Goal: Task Accomplishment & Management: Use online tool/utility

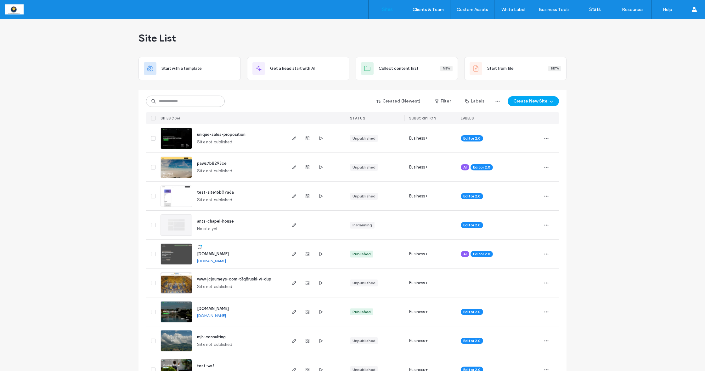
click at [165, 103] on input at bounding box center [185, 101] width 79 height 11
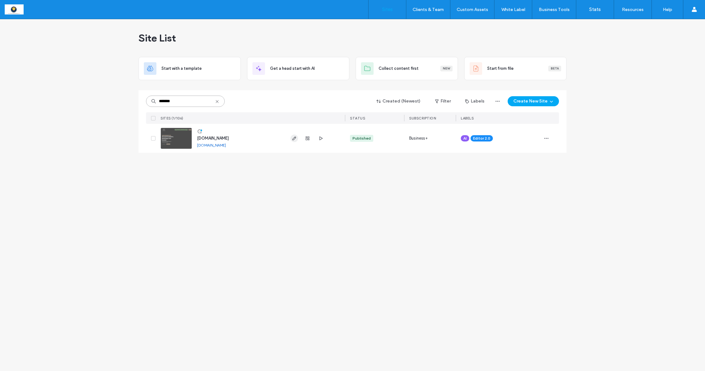
type input "*******"
click at [294, 138] on use "button" at bounding box center [294, 139] width 4 height 4
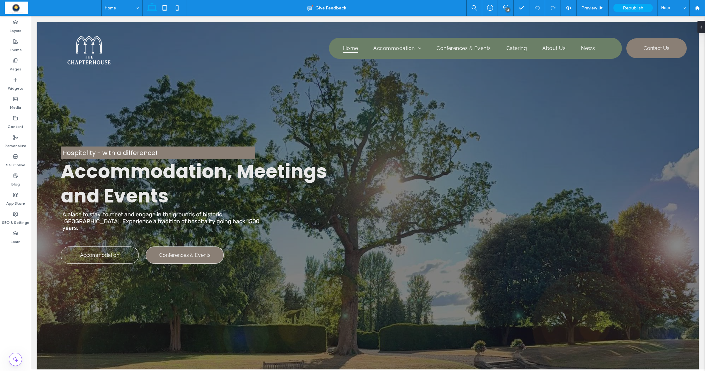
click at [14, 63] on use at bounding box center [15, 61] width 3 height 4
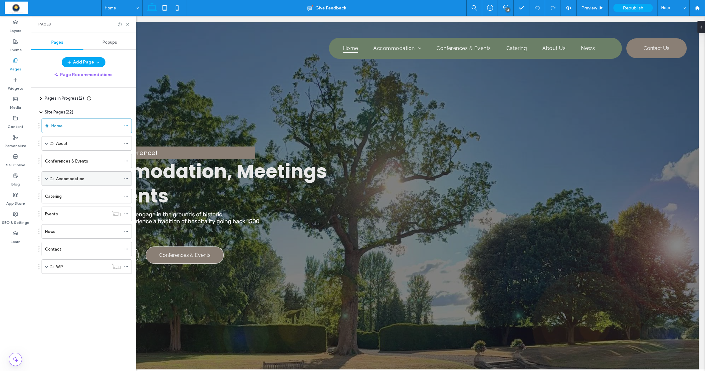
click at [47, 177] on span at bounding box center [46, 178] width 3 height 3
click at [70, 193] on label "Porter's Lodge" at bounding box center [78, 193] width 45 height 11
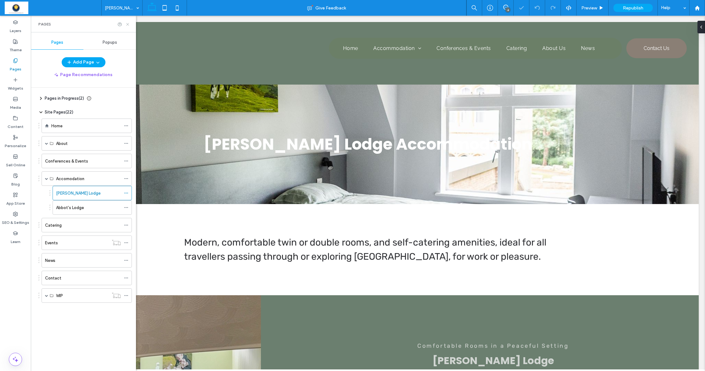
click at [128, 25] on icon at bounding box center [127, 24] width 5 height 5
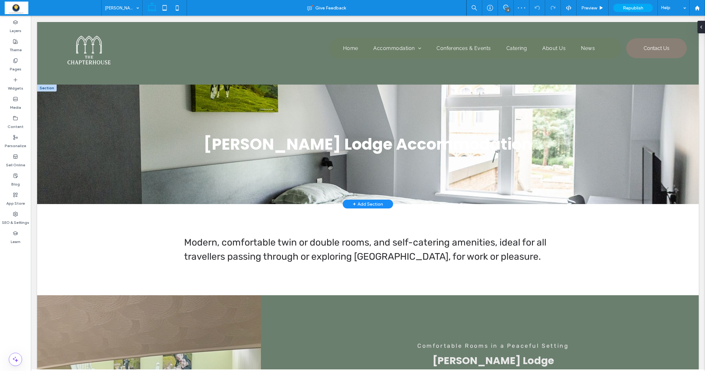
click at [46, 90] on div at bounding box center [47, 88] width 20 height 7
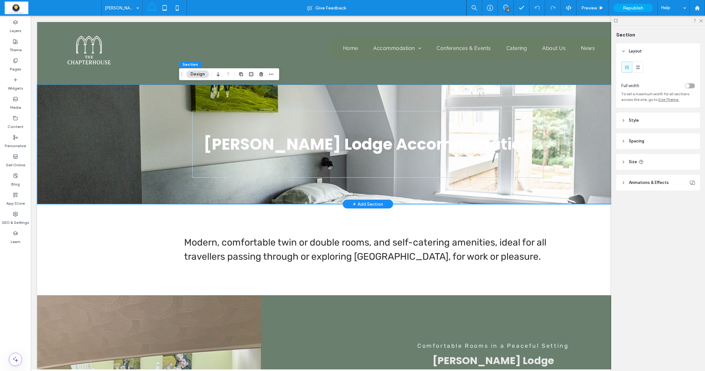
click at [66, 108] on div "Porter's Lodge Accommodation" at bounding box center [367, 145] width 661 height 120
click at [64, 211] on div "Modern, comfortable twin or double rooms, and self-catering amenities, ideal fo…" at bounding box center [367, 249] width 661 height 91
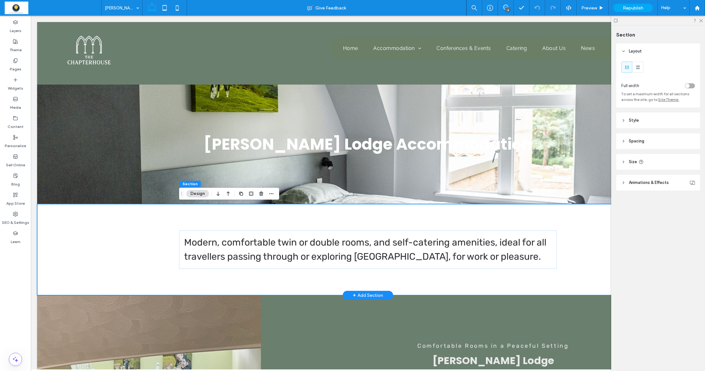
click at [46, 208] on div "Modern, comfortable twin or double rooms, and self-catering amenities, ideal fo…" at bounding box center [367, 249] width 661 height 91
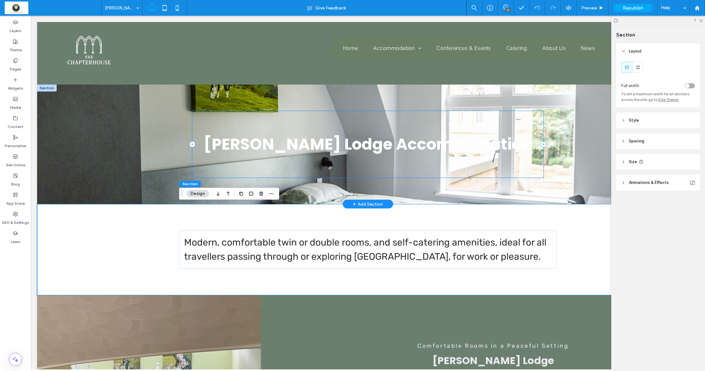
click at [194, 167] on div "Porter's Lodge Accommodation" at bounding box center [367, 144] width 351 height 67
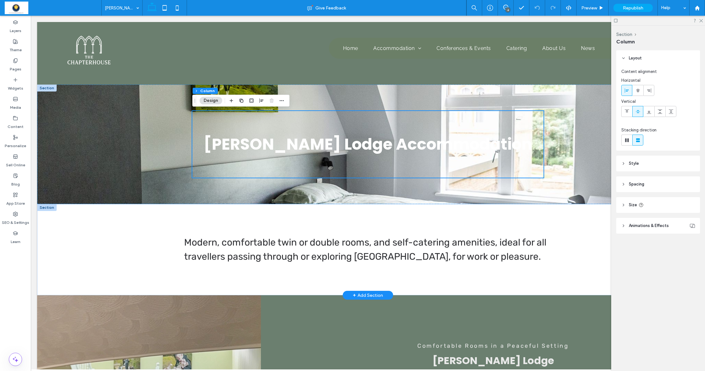
click at [48, 208] on div at bounding box center [47, 207] width 20 height 7
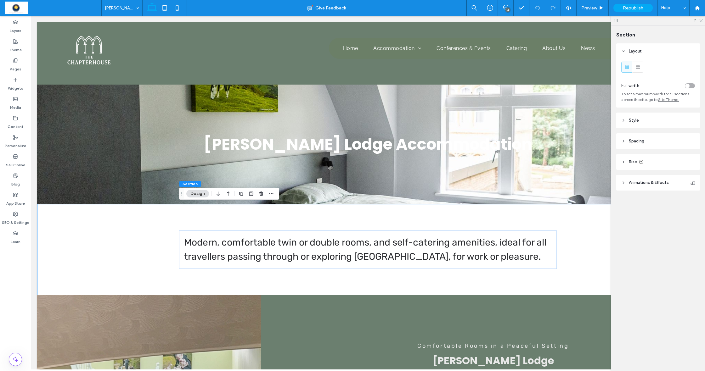
click at [701, 20] on icon at bounding box center [700, 20] width 4 height 4
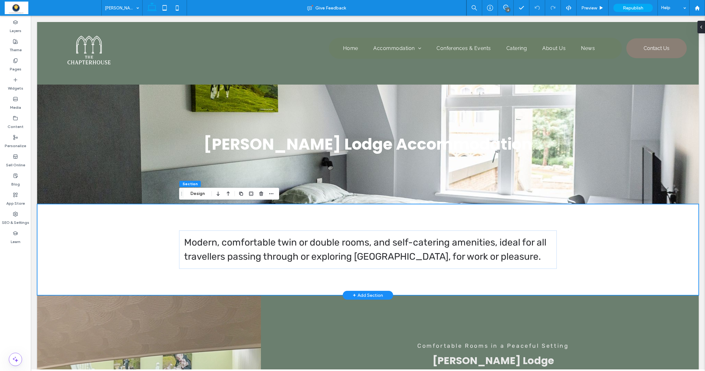
click at [54, 230] on div "Modern, comfortable twin or double rooms, and self-catering amenities, ideal fo…" at bounding box center [367, 249] width 661 height 91
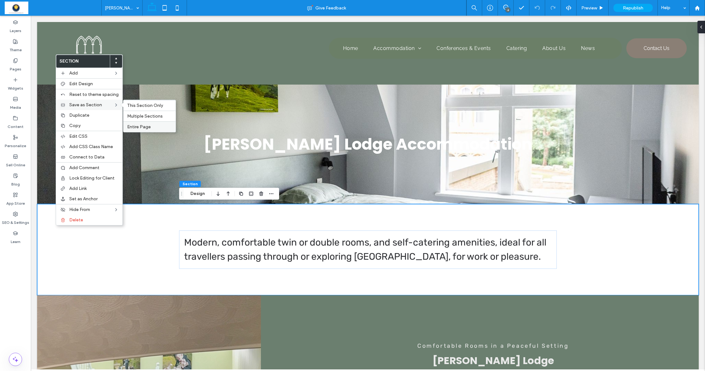
click at [137, 129] on span "Entire Page" at bounding box center [139, 126] width 24 height 5
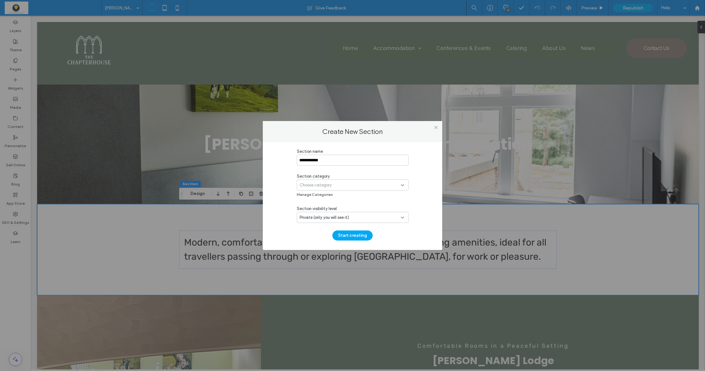
click at [313, 162] on input "**********" at bounding box center [353, 160] width 112 height 11
type input "**********"
click at [389, 189] on div "Choose category" at bounding box center [353, 185] width 112 height 11
click at [280, 187] on div "**********" at bounding box center [352, 194] width 160 height 92
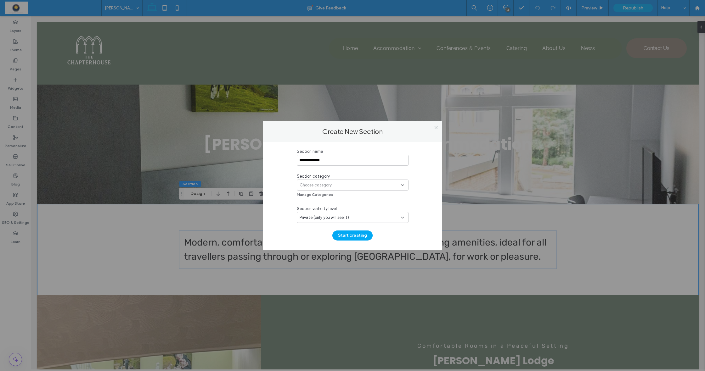
click at [370, 215] on div "Private (only you will see it)" at bounding box center [349, 218] width 101 height 6
click at [286, 207] on div "**********" at bounding box center [352, 194] width 160 height 92
click at [318, 185] on span "Choose category" at bounding box center [315, 185] width 32 height 6
click at [269, 191] on div "**********" at bounding box center [352, 196] width 179 height 108
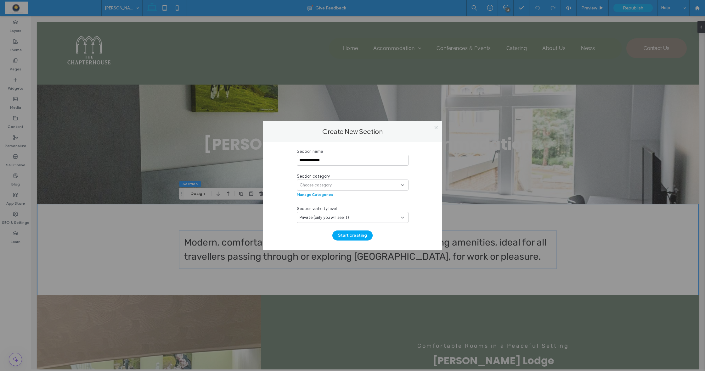
click at [305, 193] on button "Manage Categories" at bounding box center [315, 195] width 36 height 8
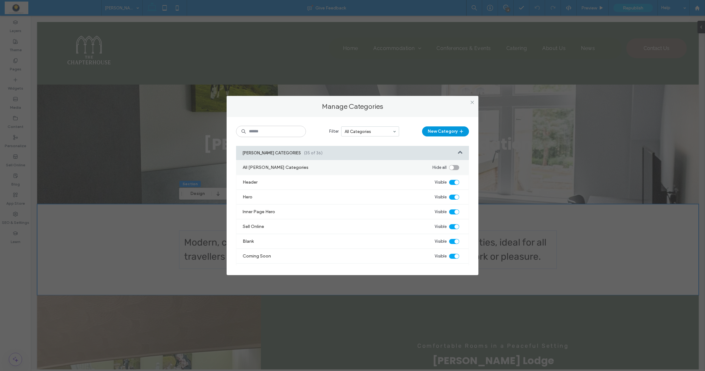
click at [447, 131] on button "New Category" at bounding box center [445, 131] width 47 height 10
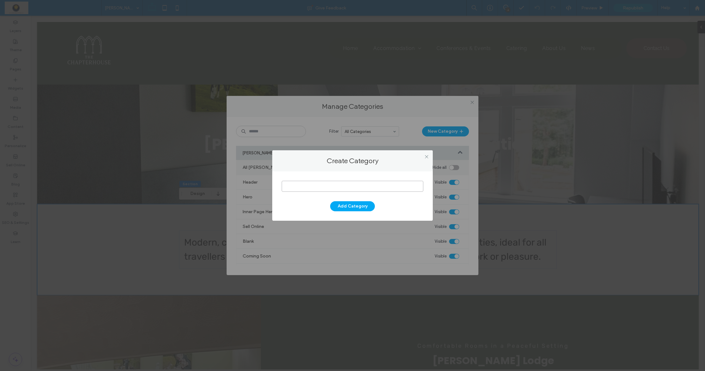
click at [351, 185] on input at bounding box center [353, 186] width 142 height 11
type input "**********"
click at [356, 207] on button "Add Category" at bounding box center [352, 206] width 45 height 10
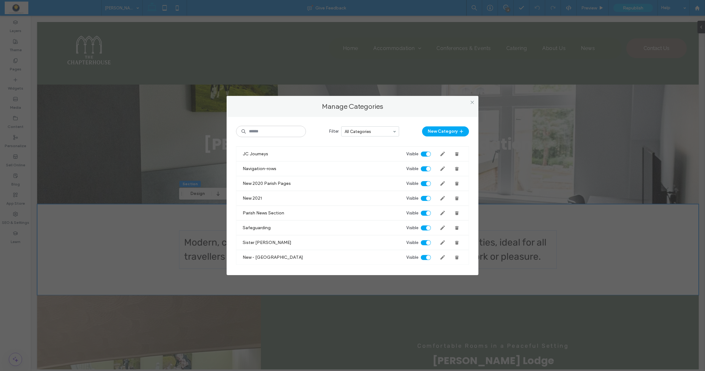
scroll to position [685, 0]
click at [440, 258] on use at bounding box center [442, 257] width 4 height 4
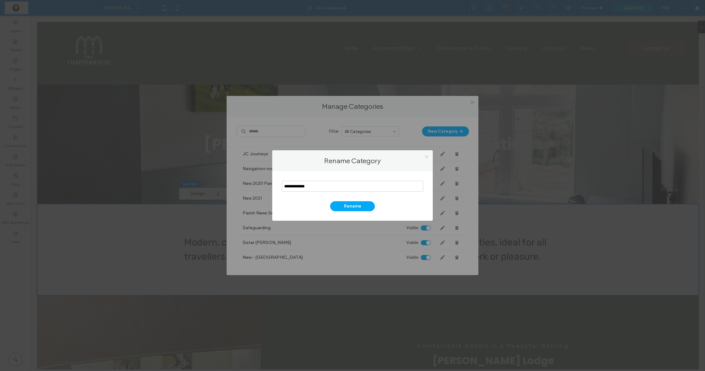
click at [426, 156] on icon at bounding box center [426, 156] width 5 height 5
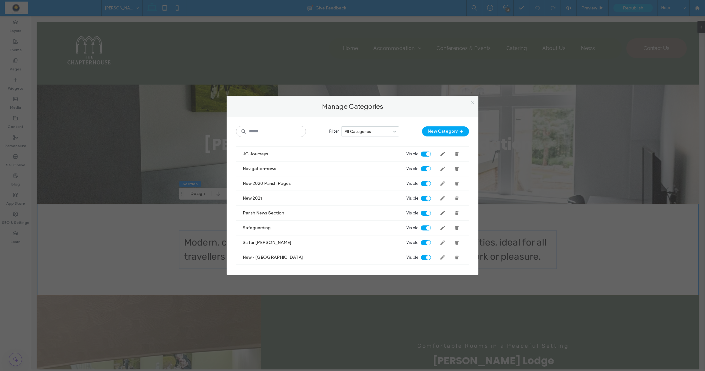
click at [471, 103] on icon at bounding box center [472, 102] width 5 height 5
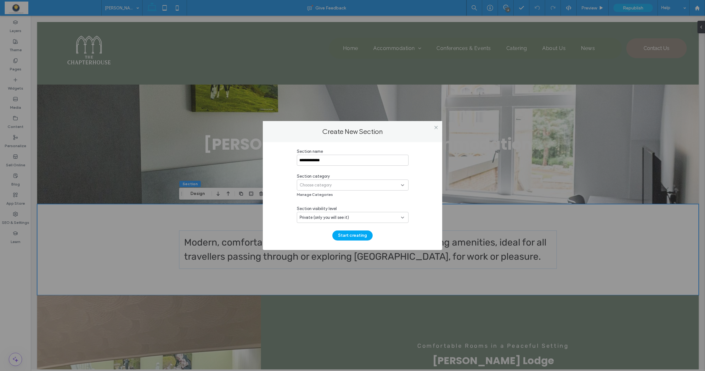
click at [367, 221] on div "Private (only you will see it)" at bounding box center [353, 217] width 112 height 11
click at [346, 250] on span "Public (all team members & clients will see it)" at bounding box center [340, 251] width 83 height 6
click at [403, 185] on icon at bounding box center [402, 185] width 5 height 5
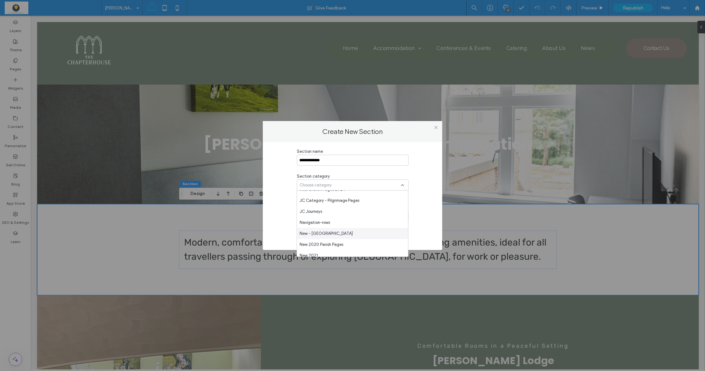
scroll to position [460, 0]
click at [327, 232] on span "New - Belmont" at bounding box center [325, 232] width 53 height 6
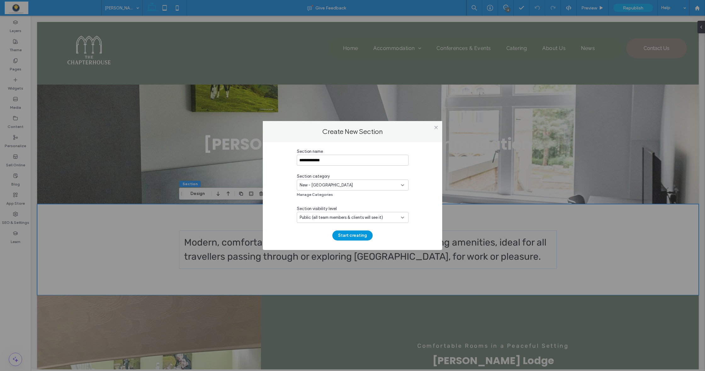
click at [352, 237] on button "Start creating" at bounding box center [352, 236] width 40 height 10
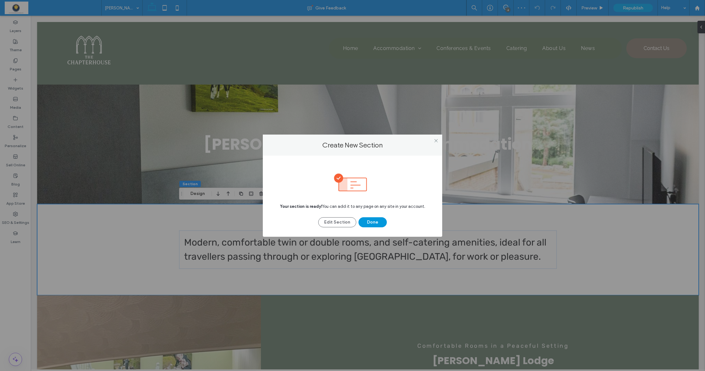
click at [377, 224] on button "Done" at bounding box center [372, 222] width 28 height 10
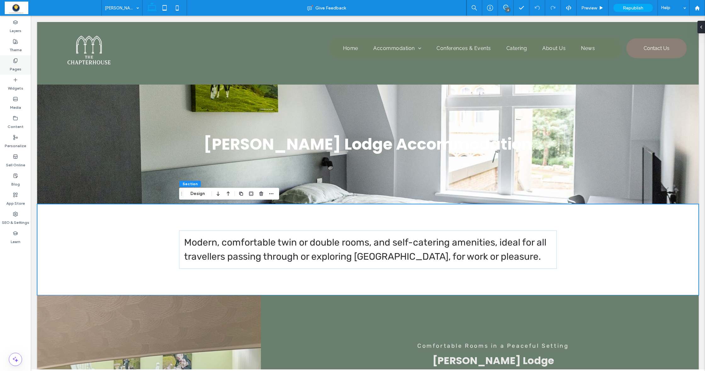
click at [19, 69] on label "Pages" at bounding box center [16, 67] width 12 height 9
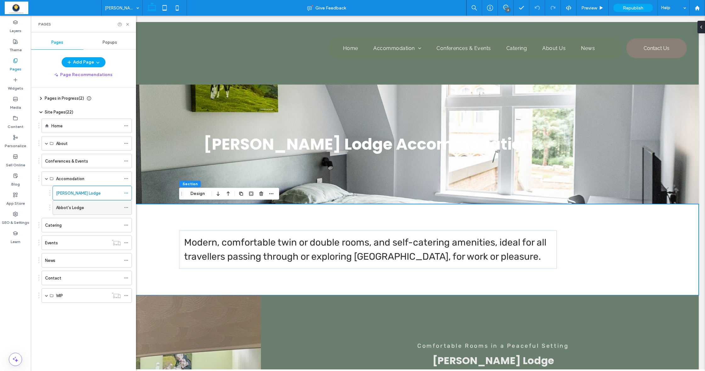
click at [75, 208] on label "Abbot's Lodge" at bounding box center [70, 207] width 28 height 11
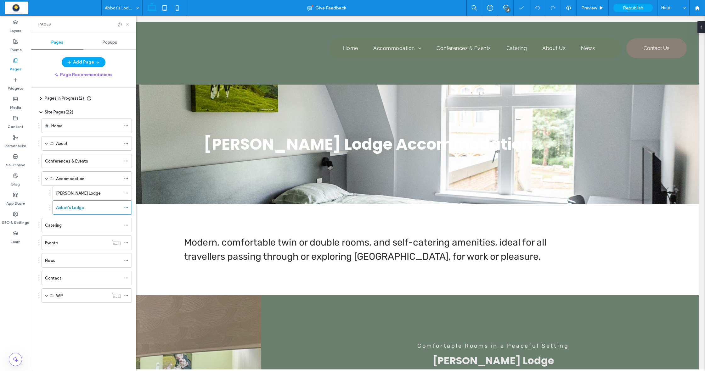
click at [129, 25] on icon at bounding box center [127, 24] width 5 height 5
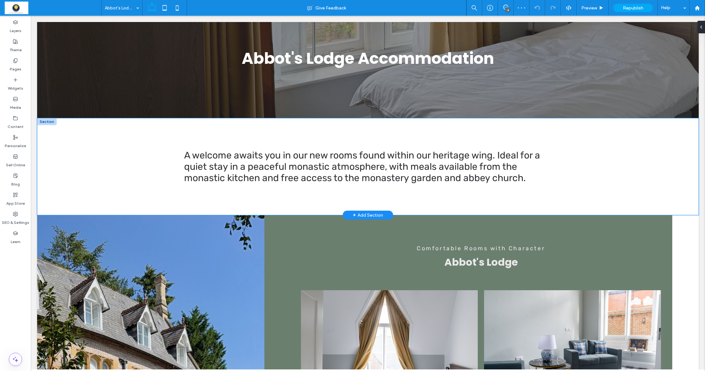
scroll to position [71, 0]
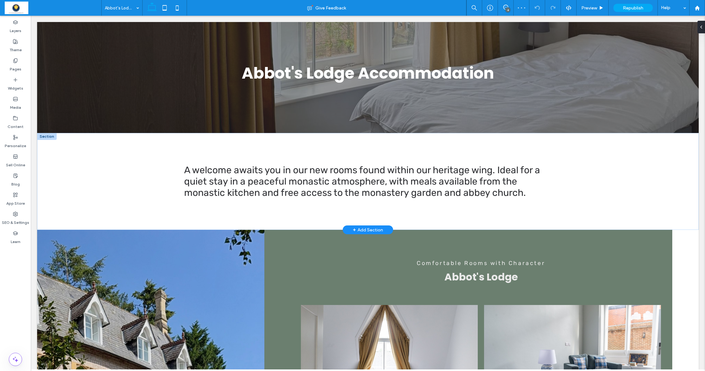
click at [48, 138] on div at bounding box center [47, 136] width 20 height 7
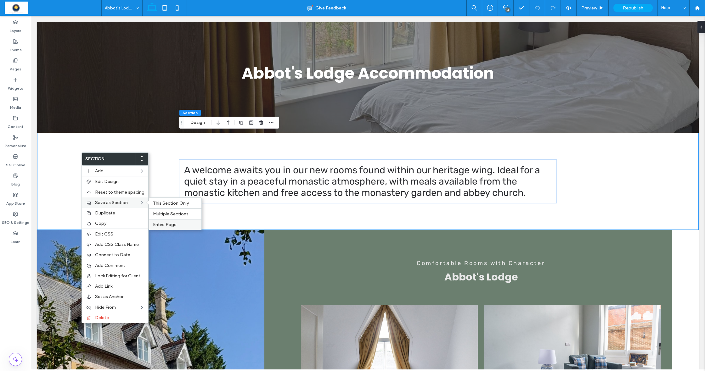
click at [171, 225] on span "Entire Page" at bounding box center [165, 224] width 24 height 5
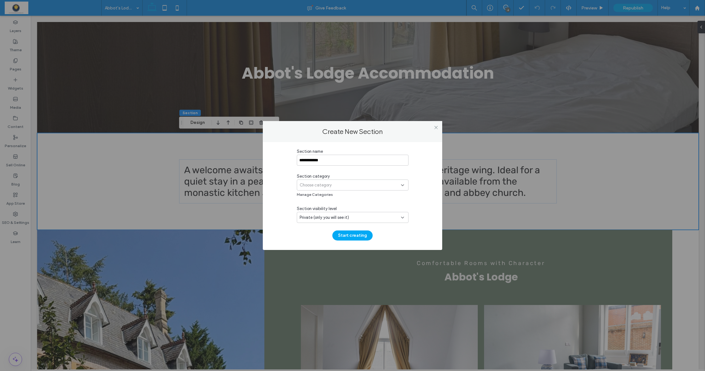
type input "**********"
click at [340, 184] on div "Choose category" at bounding box center [349, 185] width 101 height 6
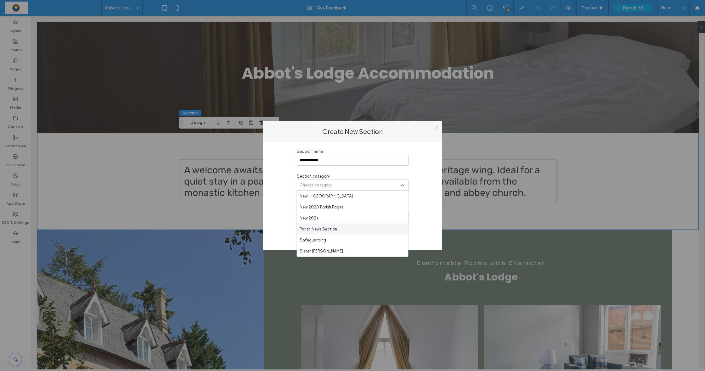
scroll to position [495, 0]
click at [324, 194] on span "New - Belmont" at bounding box center [325, 196] width 53 height 6
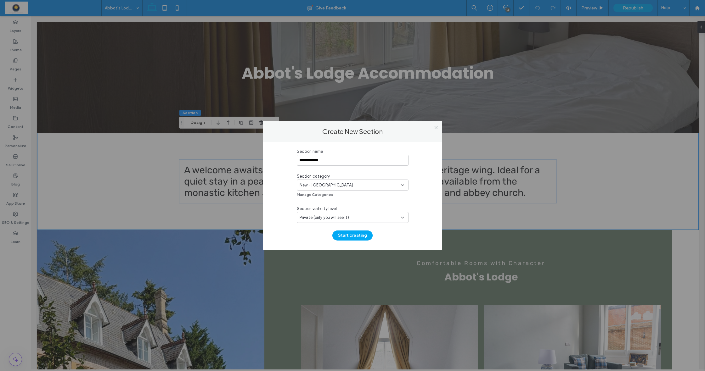
click at [357, 217] on div "Private (only you will see it)" at bounding box center [349, 218] width 101 height 6
click at [344, 248] on span "Public (all team members & clients will see it)" at bounding box center [340, 251] width 83 height 6
click at [309, 235] on div "**********" at bounding box center [353, 194] width 112 height 92
click at [351, 234] on button "Start creating" at bounding box center [352, 236] width 40 height 10
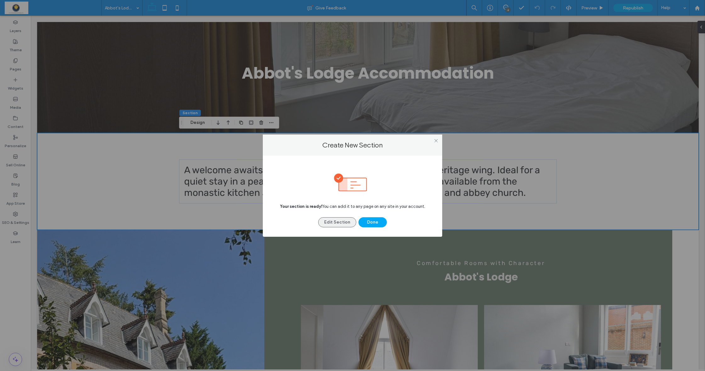
drag, startPoint x: 367, startPoint y: 222, endPoint x: 339, endPoint y: 217, distance: 28.8
click at [367, 222] on button "Done" at bounding box center [372, 222] width 28 height 10
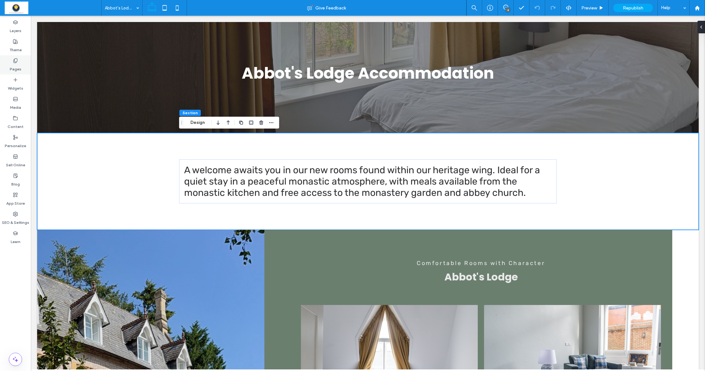
click at [15, 65] on label "Pages" at bounding box center [16, 67] width 12 height 9
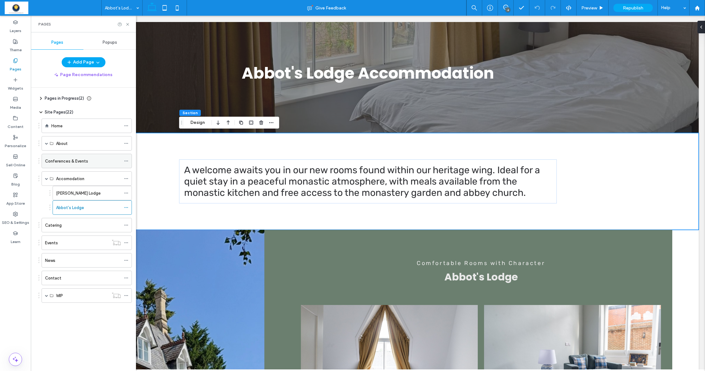
click at [55, 162] on label "Conferences & Events" at bounding box center [66, 161] width 43 height 11
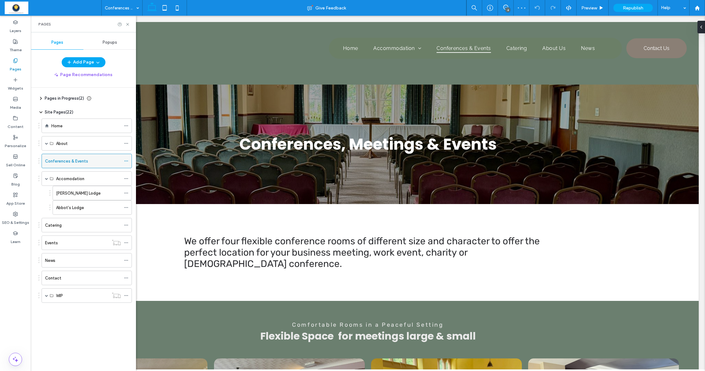
click at [125, 160] on icon at bounding box center [126, 161] width 4 height 4
click at [126, 23] on icon at bounding box center [127, 24] width 5 height 5
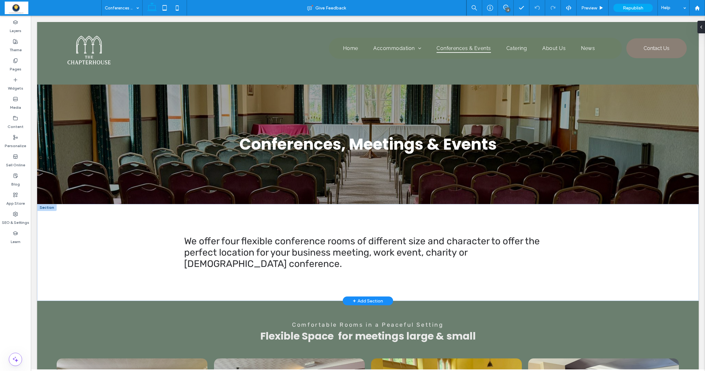
click at [42, 210] on div at bounding box center [47, 207] width 20 height 7
click at [56, 214] on div "We offer four flexible conference rooms of different size and character to offe…" at bounding box center [367, 252] width 661 height 97
click at [67, 223] on div "We offer four flexible conference rooms of different size and character to offe…" at bounding box center [367, 252] width 661 height 97
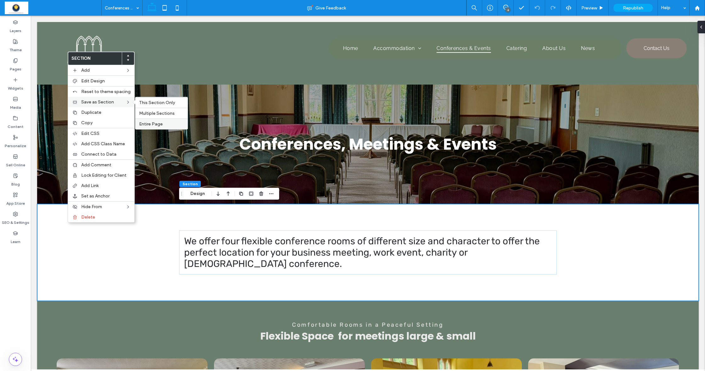
click at [154, 122] on span "Entire Page" at bounding box center [151, 123] width 24 height 5
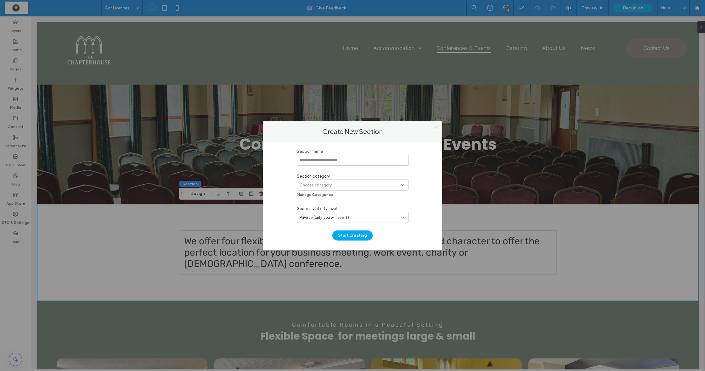
type input "*"
type input "**********"
click at [310, 185] on span "Choose category" at bounding box center [315, 185] width 32 height 6
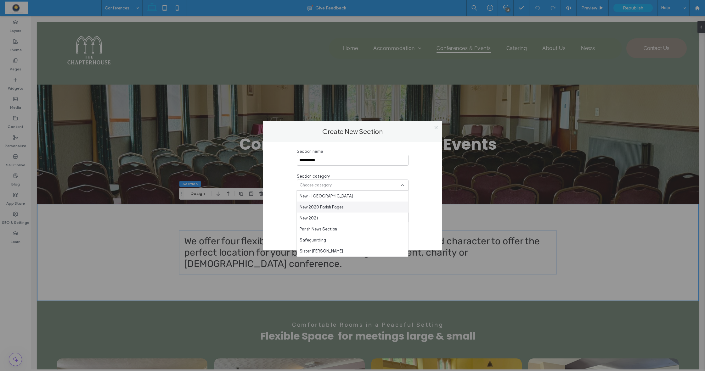
scroll to position [489, 0]
click at [318, 205] on span "New - Belmont" at bounding box center [325, 203] width 53 height 6
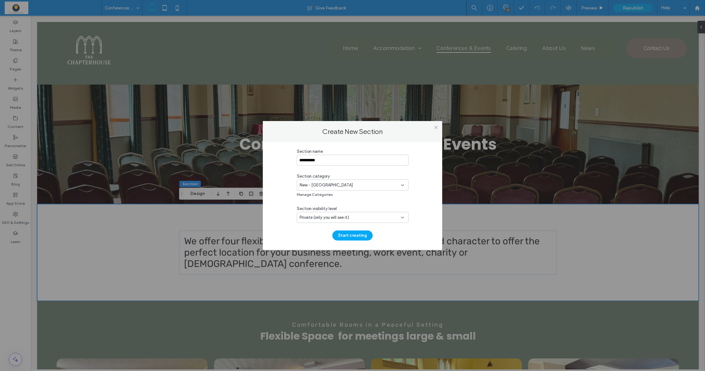
click at [336, 219] on span "Private (only you will see it)" at bounding box center [323, 218] width 49 height 6
click at [334, 251] on span "Public (all team members & clients will see it)" at bounding box center [340, 251] width 83 height 6
click at [359, 236] on button "Start creating" at bounding box center [352, 236] width 40 height 10
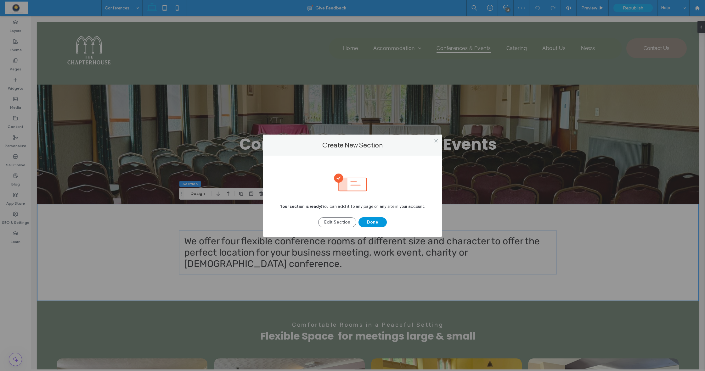
click at [378, 221] on button "Done" at bounding box center [372, 222] width 28 height 10
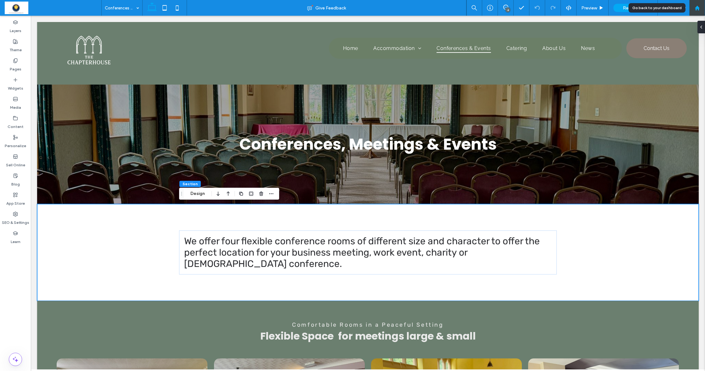
click at [700, 6] on div at bounding box center [696, 7] width 15 height 5
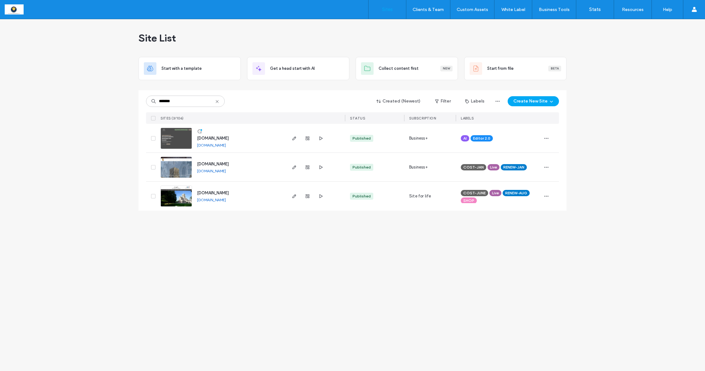
type input "*******"
drag, startPoint x: 0, startPoint y: 0, endPoint x: 294, endPoint y: 196, distance: 353.0
click at [294, 196] on use "button" at bounding box center [294, 196] width 4 height 4
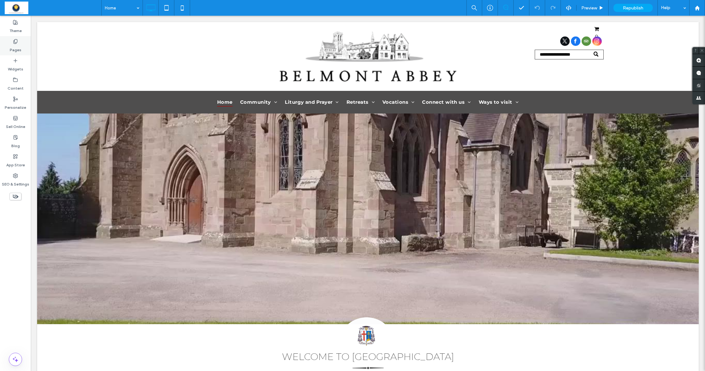
click at [13, 46] on label "Pages" at bounding box center [16, 48] width 12 height 9
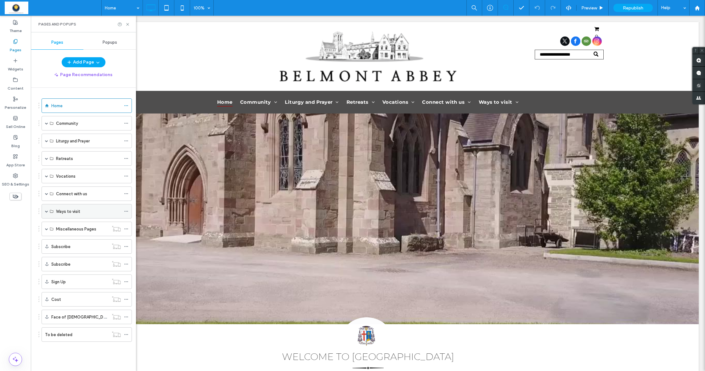
click at [45, 211] on div "Ways to visit" at bounding box center [87, 211] width 90 height 14
click at [47, 212] on span at bounding box center [46, 211] width 3 height 3
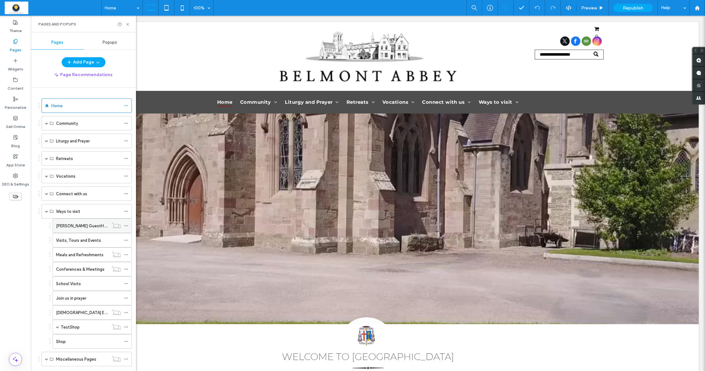
click at [69, 227] on label "Hedley Lodge GuestHouse" at bounding box center [84, 226] width 57 height 11
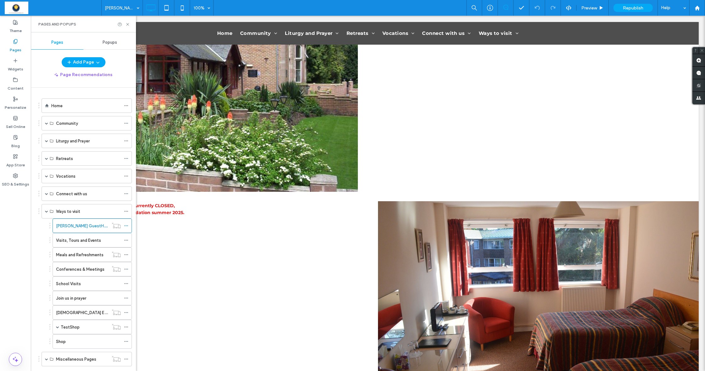
scroll to position [4, 0]
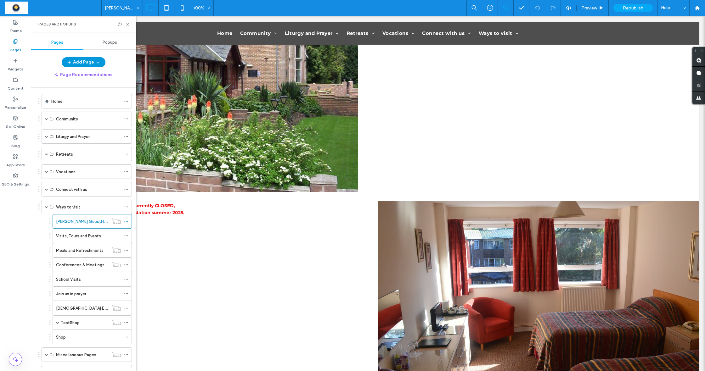
click at [100, 63] on button "Add Page" at bounding box center [84, 62] width 44 height 10
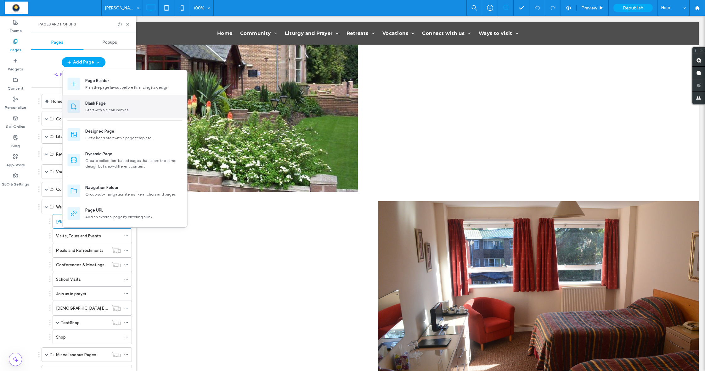
click at [101, 104] on div "Blank Page" at bounding box center [95, 103] width 20 height 6
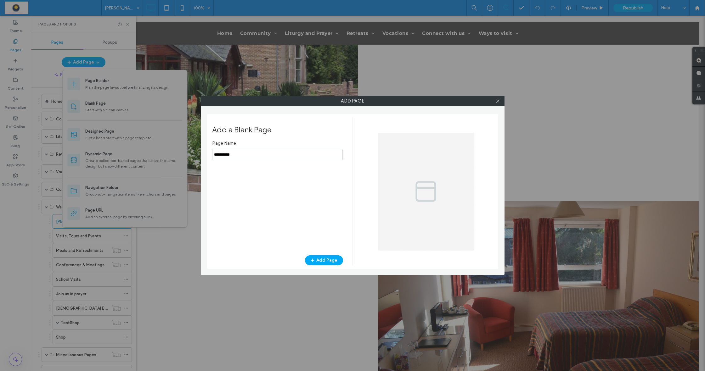
drag, startPoint x: 224, startPoint y: 152, endPoint x: 208, endPoint y: 149, distance: 16.6
click at [206, 149] on div "Add Page Add a Blank Page Page Name Add Page" at bounding box center [353, 185] width 304 height 179
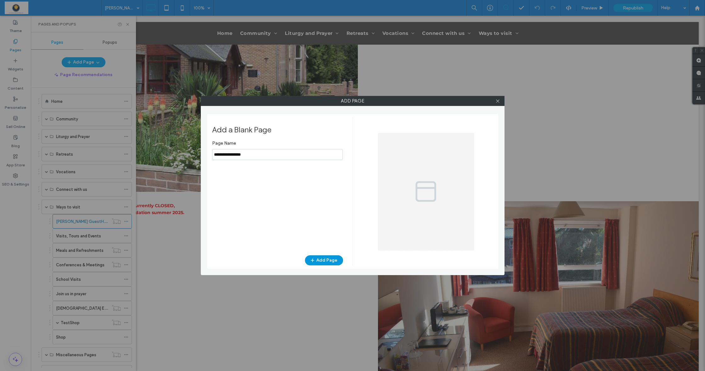
type input "**********"
click at [328, 259] on button "Add Page" at bounding box center [324, 260] width 38 height 10
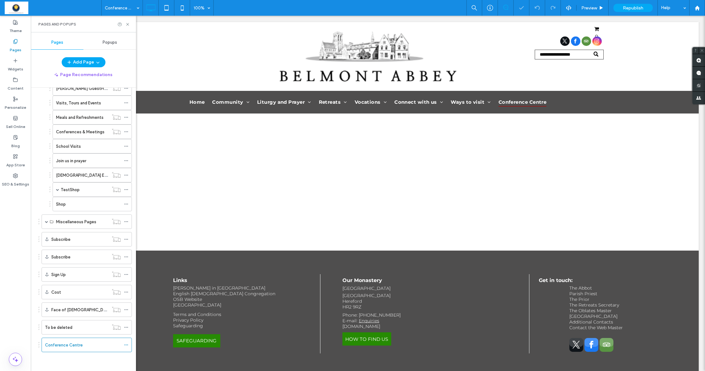
scroll to position [137, 0]
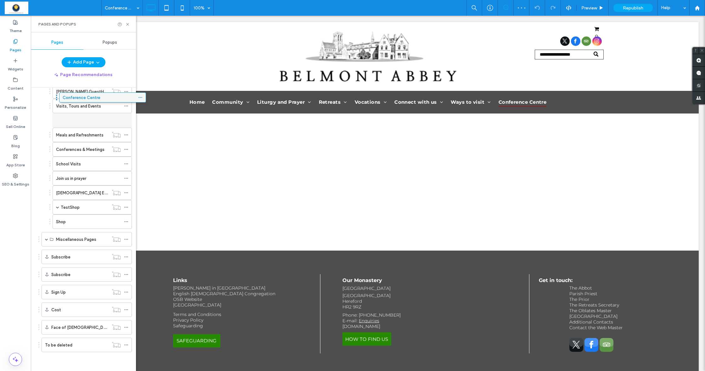
drag, startPoint x: 79, startPoint y: 346, endPoint x: 96, endPoint y: 100, distance: 246.3
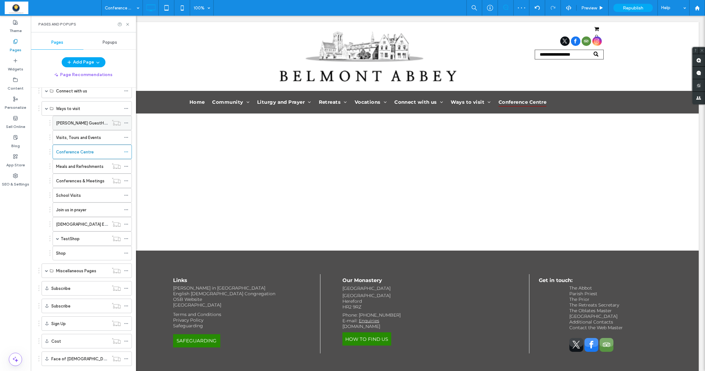
scroll to position [92, 0]
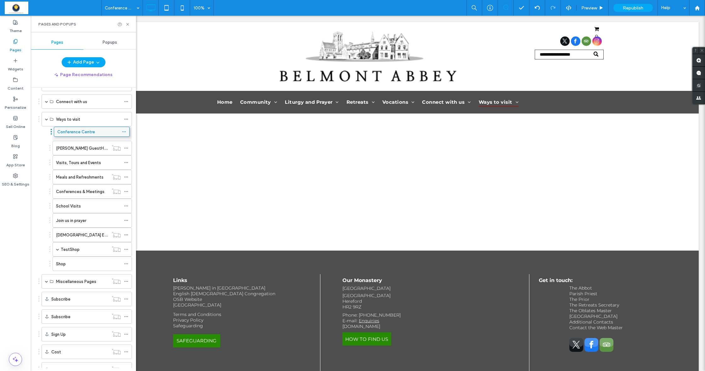
drag, startPoint x: 87, startPoint y: 165, endPoint x: 88, endPoint y: 133, distance: 31.8
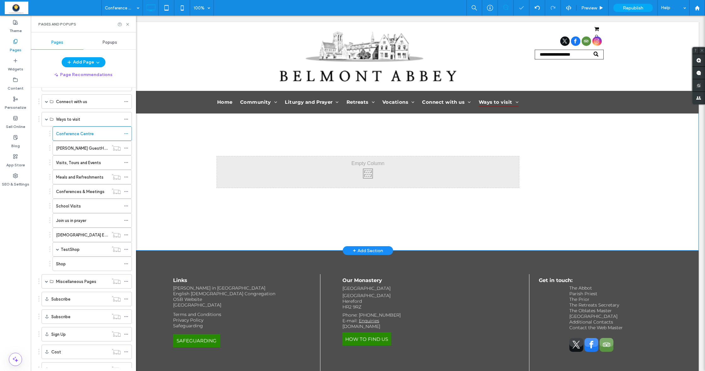
click at [158, 138] on div "Click To Paste Row + Add Section" at bounding box center [367, 171] width 661 height 157
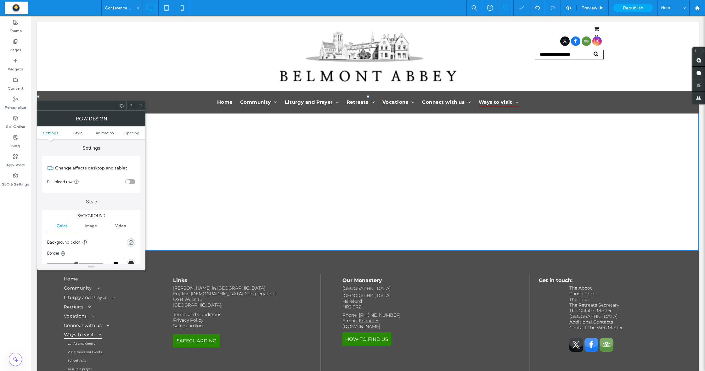
drag, startPoint x: 141, startPoint y: 106, endPoint x: 143, endPoint y: 128, distance: 22.4
click at [141, 106] on icon at bounding box center [140, 106] width 5 height 5
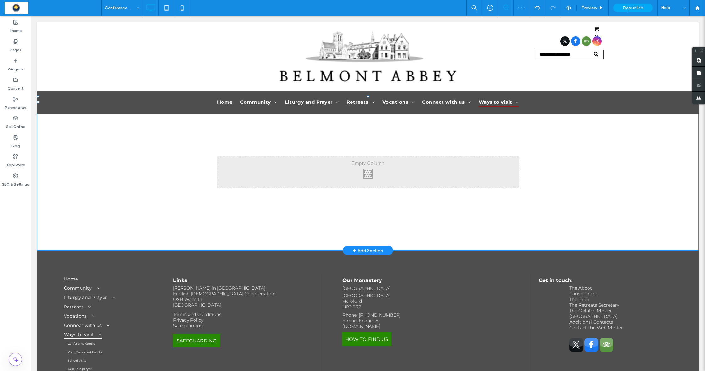
click at [57, 129] on div "Click To Paste Row + Add Section" at bounding box center [367, 171] width 661 height 157
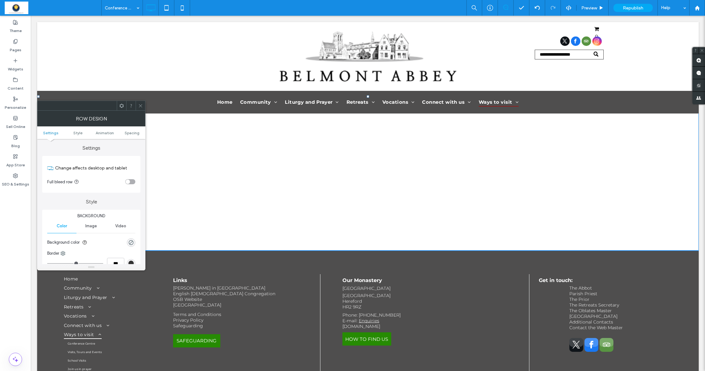
click at [226, 183] on div "Click To Paste" at bounding box center [368, 171] width 302 height 31
click at [139, 107] on icon at bounding box center [140, 106] width 5 height 5
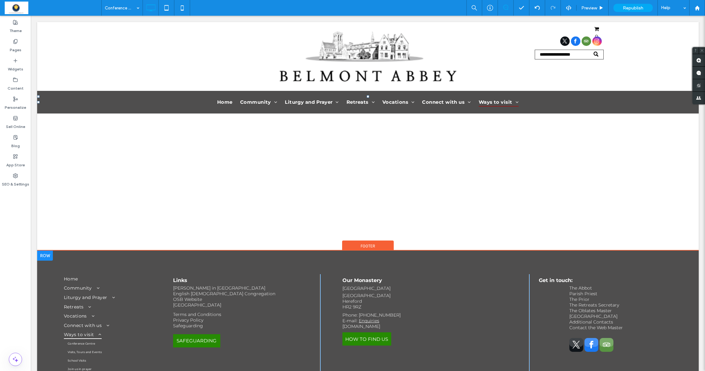
click at [44, 256] on div at bounding box center [45, 256] width 16 height 10
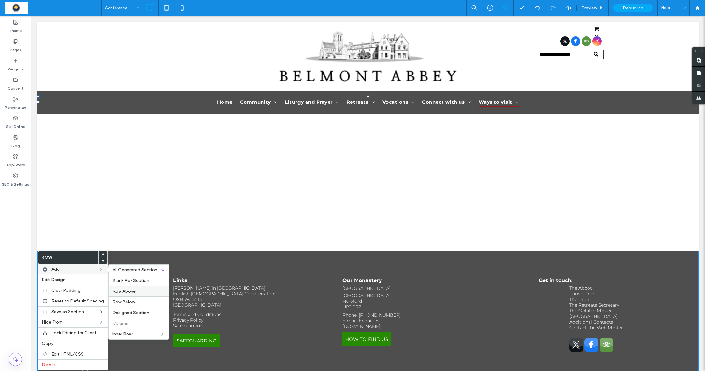
drag, startPoint x: 128, startPoint y: 293, endPoint x: 98, endPoint y: 276, distance: 35.2
click at [128, 293] on span "Row Above" at bounding box center [123, 291] width 23 height 5
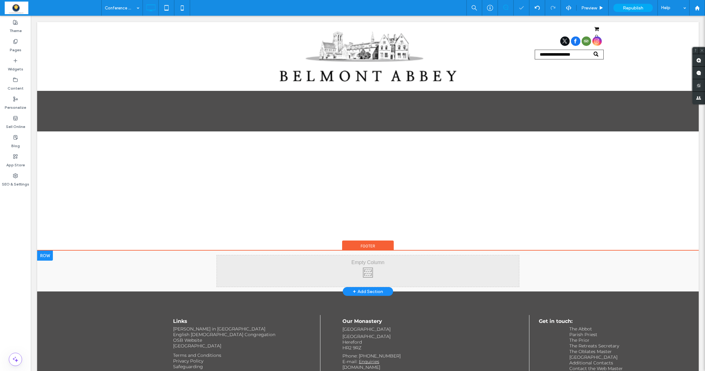
click at [48, 256] on div at bounding box center [45, 256] width 16 height 10
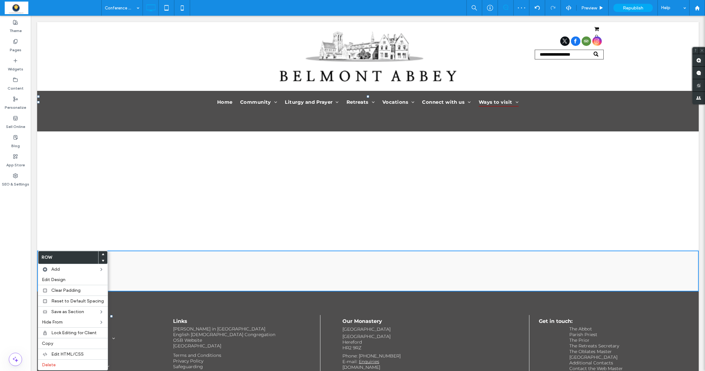
click at [103, 254] on div at bounding box center [102, 254] width 9 height 6
click at [102, 254] on use at bounding box center [103, 255] width 3 height 2
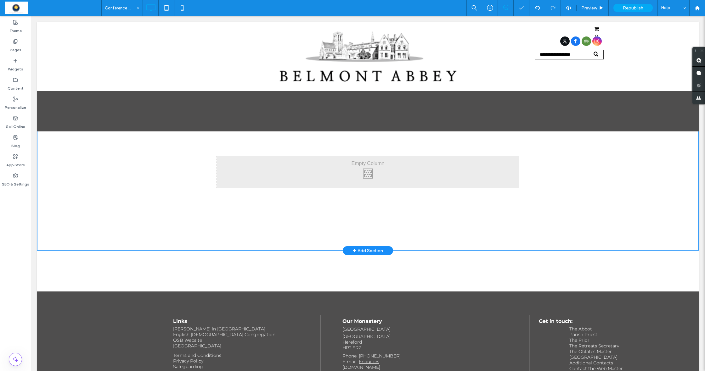
click at [115, 217] on div "Click To Paste Row + Add Section" at bounding box center [367, 171] width 661 height 157
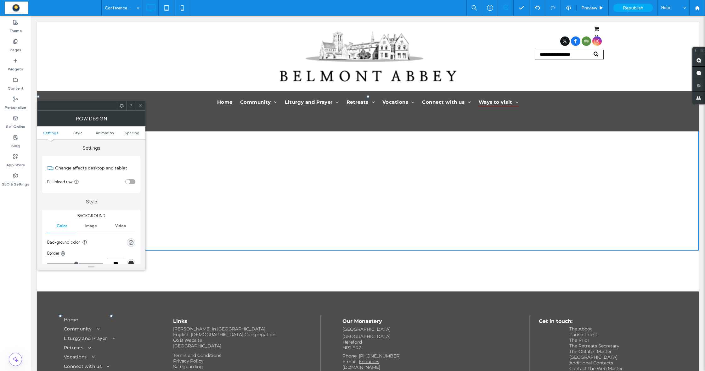
click at [140, 108] on icon at bounding box center [140, 106] width 5 height 5
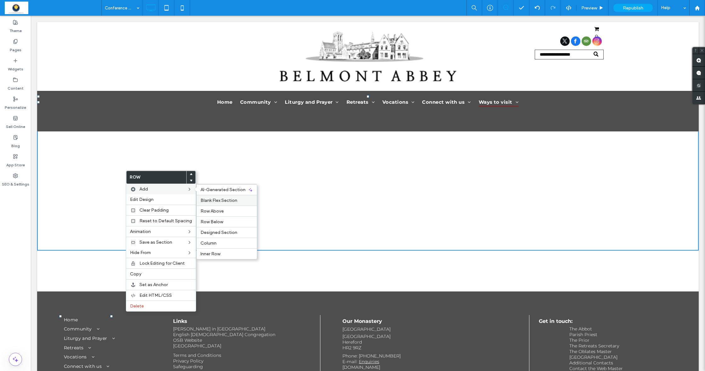
click at [220, 200] on span "Blank Flex Section" at bounding box center [218, 200] width 37 height 5
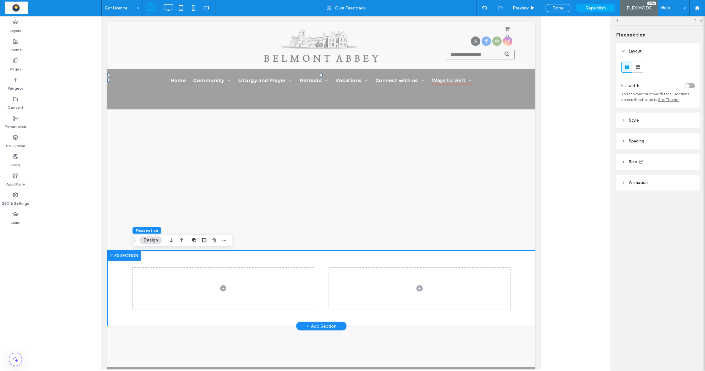
click at [119, 257] on div at bounding box center [124, 256] width 34 height 10
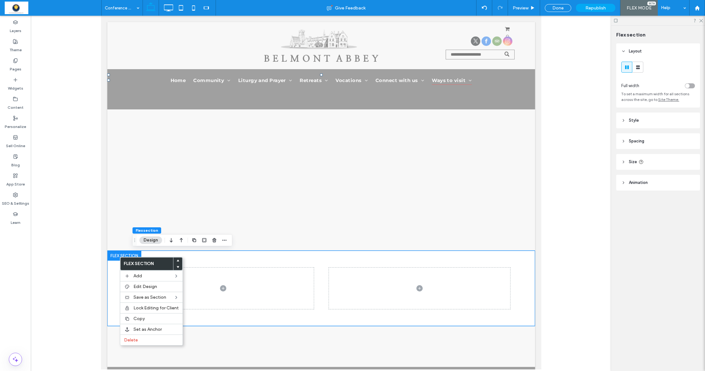
click at [177, 260] on use at bounding box center [177, 261] width 3 height 2
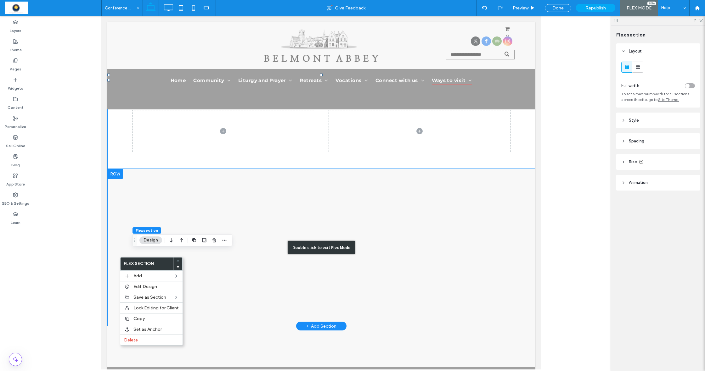
click at [114, 174] on div "Double click to exit Flex Mode" at bounding box center [321, 247] width 428 height 157
click at [143, 186] on div "Double click to exit Flex Mode" at bounding box center [321, 247] width 428 height 157
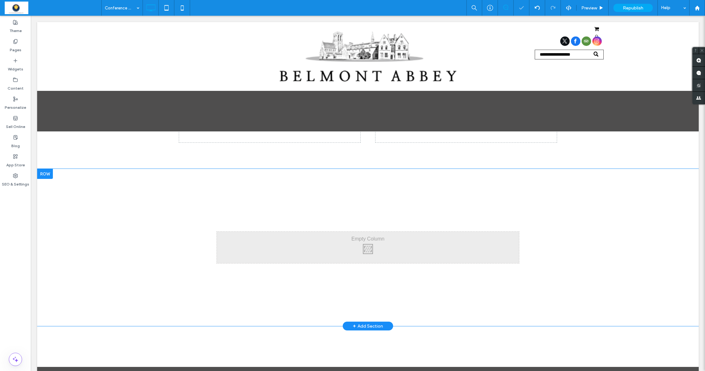
click at [46, 169] on div "Section Click to edit in Flex Mode + Add Section" at bounding box center [367, 131] width 661 height 76
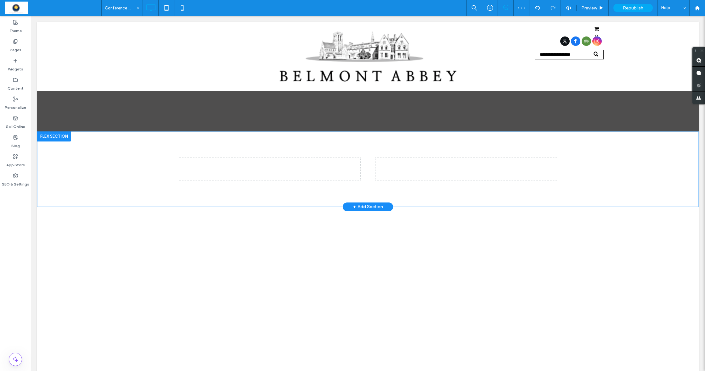
click at [59, 137] on div at bounding box center [54, 137] width 34 height 10
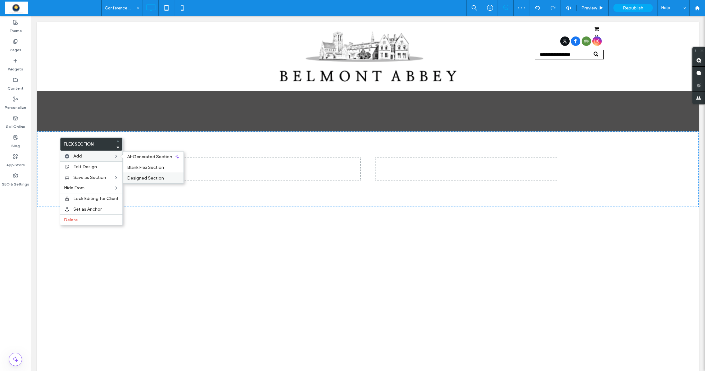
click at [145, 177] on span "Designed Section" at bounding box center [145, 178] width 37 height 5
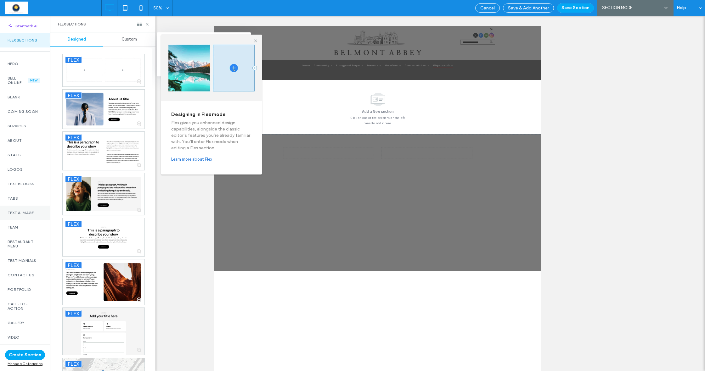
scroll to position [0, 0]
click at [131, 38] on span "Custom" at bounding box center [128, 39] width 15 height 5
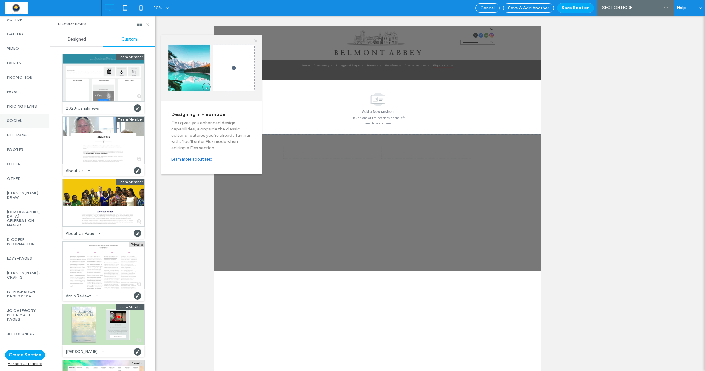
scroll to position [289, 1]
click at [20, 130] on div "Full Page" at bounding box center [24, 135] width 50 height 14
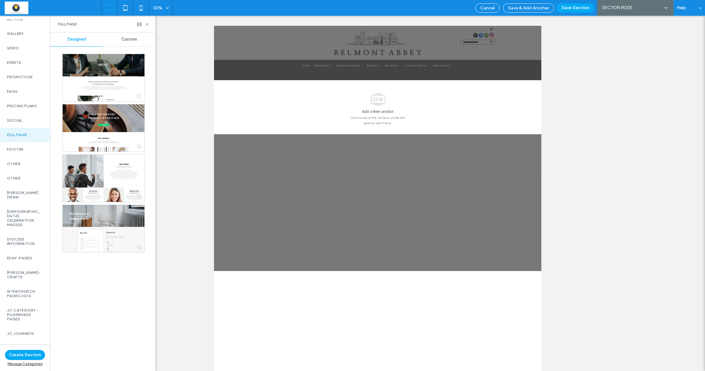
click at [130, 36] on div "Custom" at bounding box center [129, 39] width 53 height 14
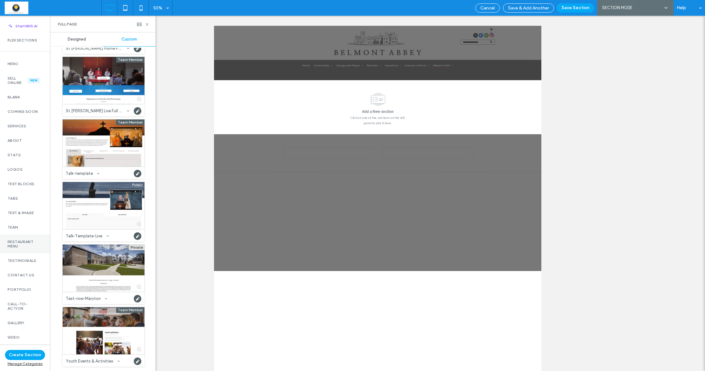
scroll to position [0, 0]
click at [12, 63] on label "Hero" at bounding box center [25, 64] width 35 height 4
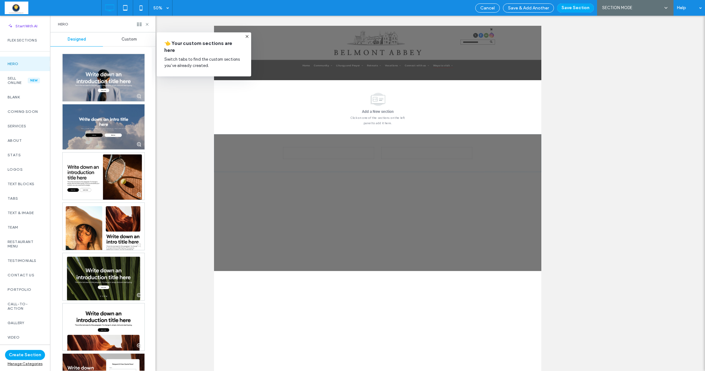
click at [133, 41] on span "Custom" at bounding box center [128, 39] width 15 height 5
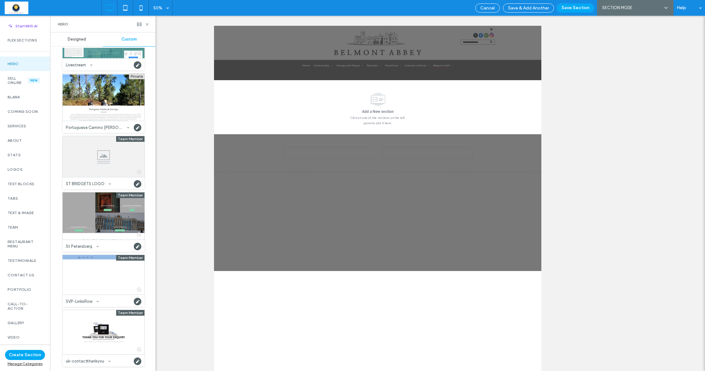
click at [31, 364] on div "Manage Categories" at bounding box center [25, 363] width 40 height 5
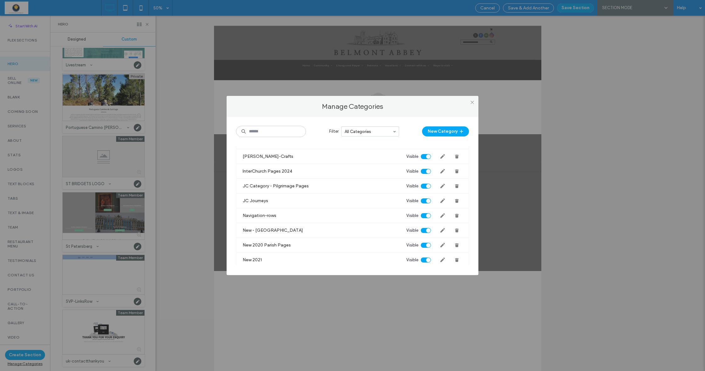
scroll to position [651, 0]
click at [473, 102] on icon at bounding box center [472, 102] width 5 height 5
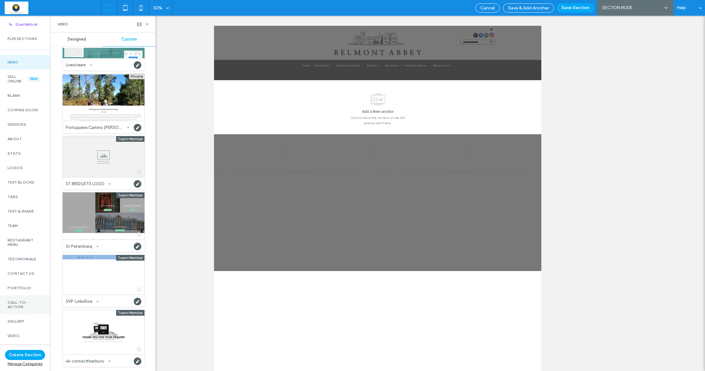
scroll to position [0, 0]
drag, startPoint x: 149, startPoint y: 24, endPoint x: 96, endPoint y: 10, distance: 54.9
click at [149, 24] on icon at bounding box center [147, 24] width 5 height 5
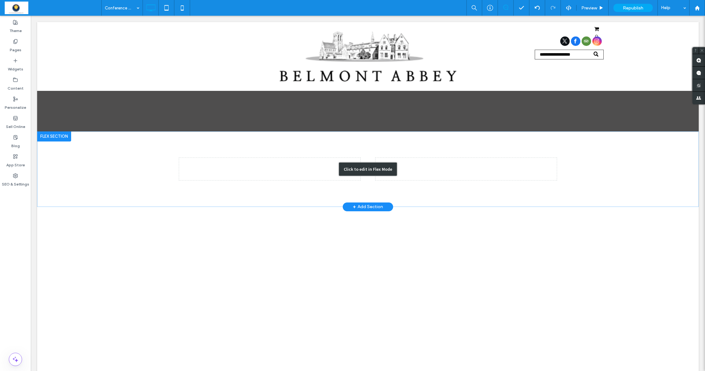
click at [77, 162] on div "Click to edit in Flex Mode" at bounding box center [367, 170] width 661 height 76
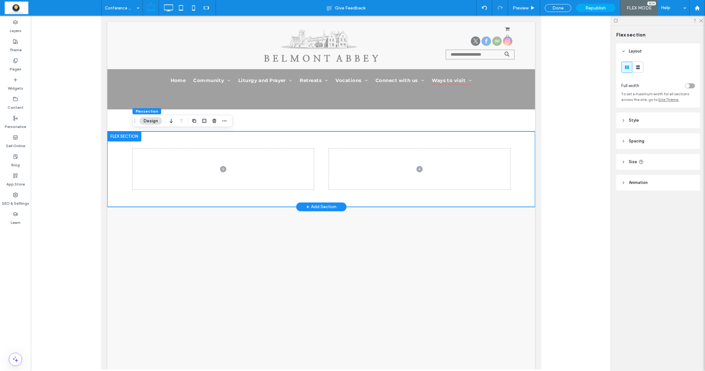
click at [131, 135] on div at bounding box center [124, 137] width 34 height 10
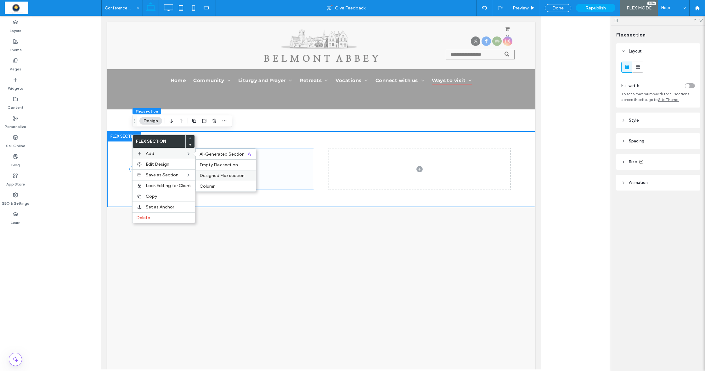
click at [211, 176] on span "Designed Flex section" at bounding box center [221, 175] width 45 height 5
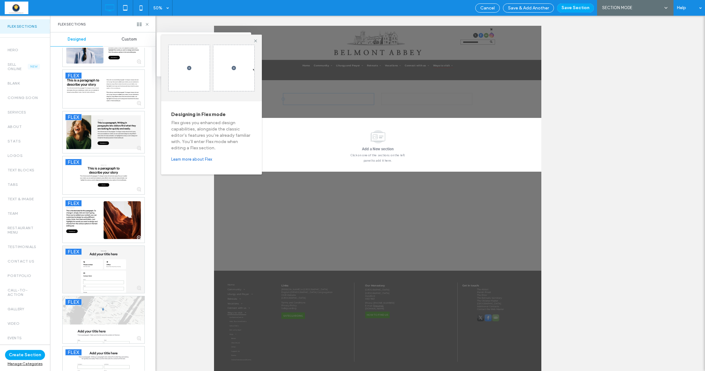
scroll to position [66, 0]
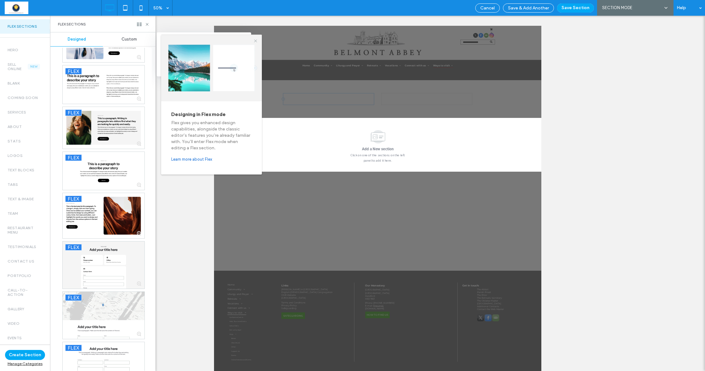
click at [255, 40] on use at bounding box center [255, 40] width 3 height 3
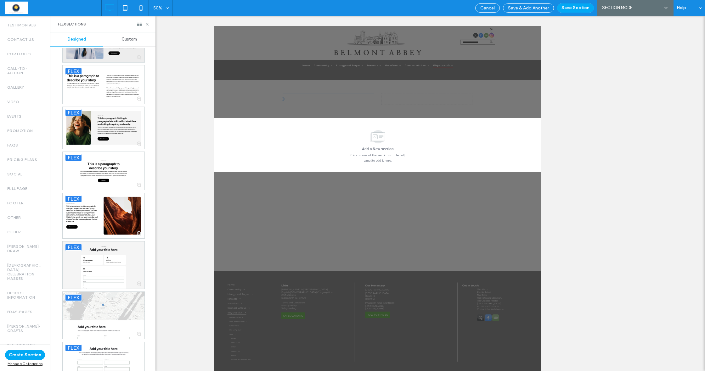
scroll to position [241, 0]
click at [124, 39] on span "Custom" at bounding box center [128, 39] width 15 height 5
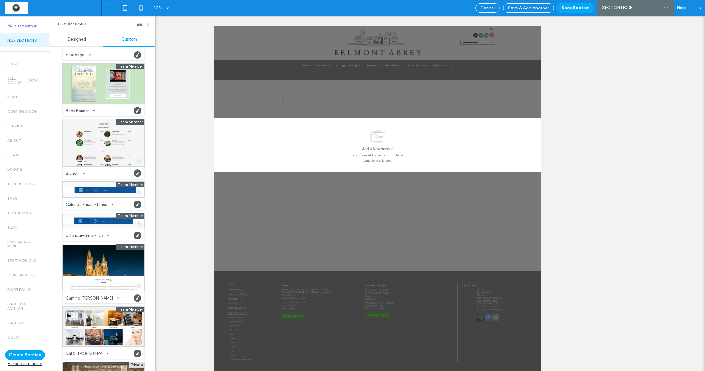
scroll to position [0, 0]
click at [74, 37] on span "Designed" at bounding box center [77, 39] width 18 height 5
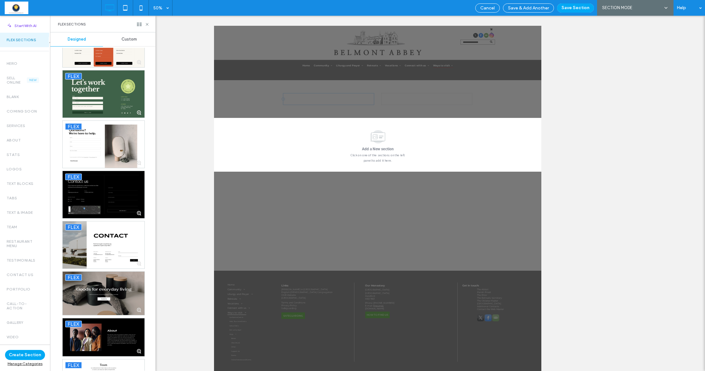
scroll to position [0, 1]
click at [483, 10] on span "Cancel" at bounding box center [487, 7] width 14 height 5
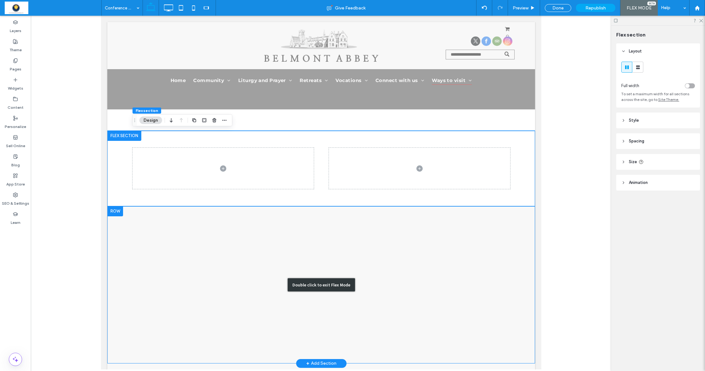
click at [111, 211] on div "Double click to exit Flex Mode" at bounding box center [321, 284] width 428 height 157
click at [112, 211] on div "Double click to exit Flex Mode" at bounding box center [321, 284] width 428 height 157
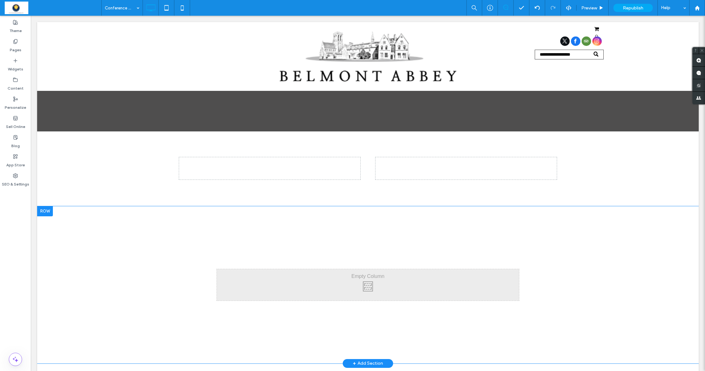
click at [45, 211] on div at bounding box center [45, 211] width 16 height 10
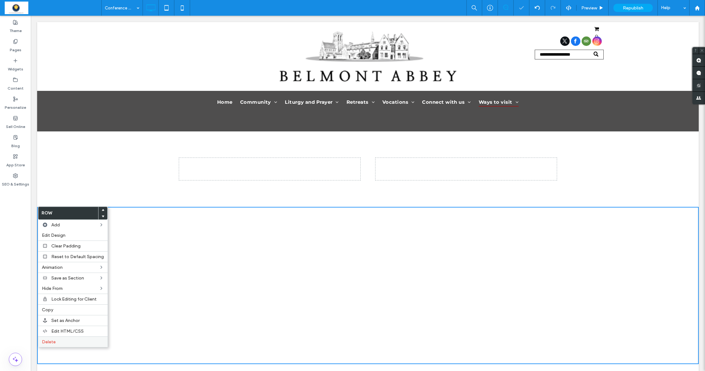
click at [68, 345] on div "Delete" at bounding box center [73, 342] width 70 height 11
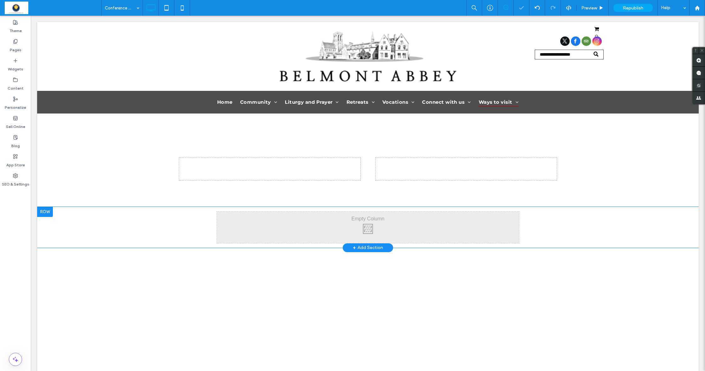
click at [44, 210] on div at bounding box center [45, 212] width 16 height 10
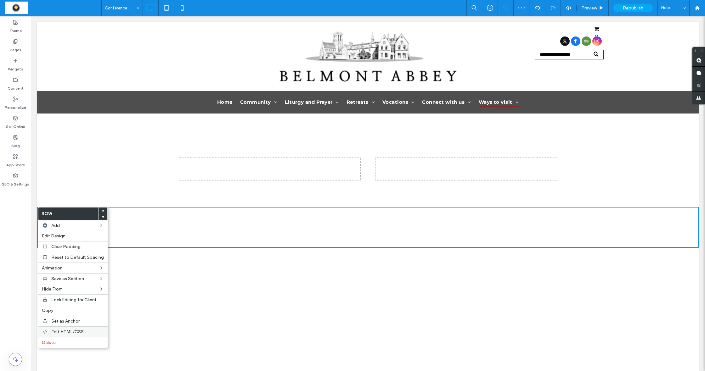
drag, startPoint x: 68, startPoint y: 343, endPoint x: 74, endPoint y: 332, distance: 12.4
click at [68, 343] on label "Delete" at bounding box center [73, 342] width 62 height 5
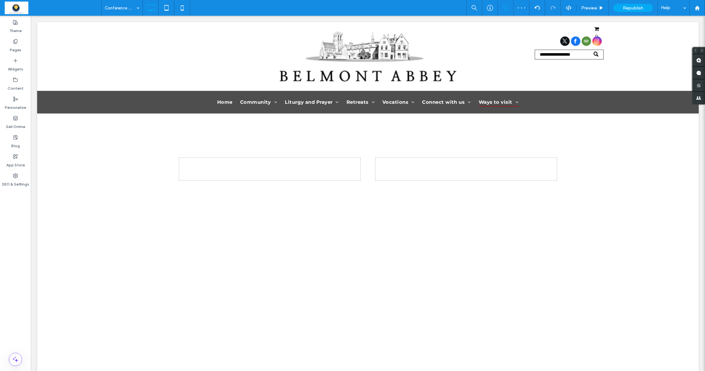
click at [73, 241] on div "Section Click to edit in Flex Mode + Add Section" at bounding box center [367, 273] width 661 height 283
click at [54, 137] on div at bounding box center [54, 137] width 34 height 10
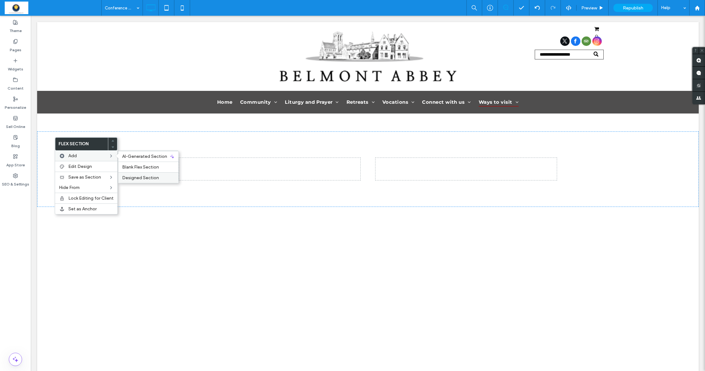
click at [133, 177] on span "Designed Section" at bounding box center [140, 177] width 37 height 5
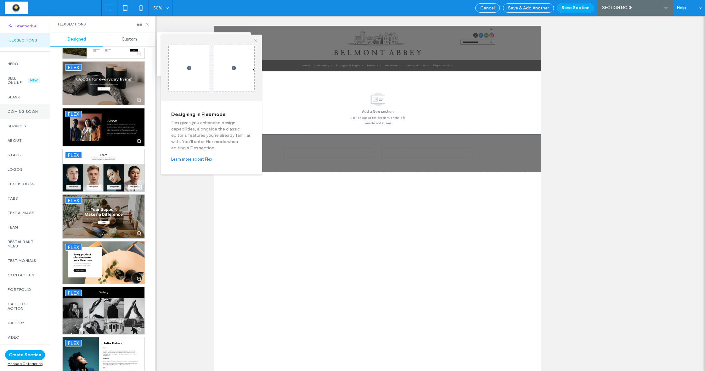
scroll to position [4449, 0]
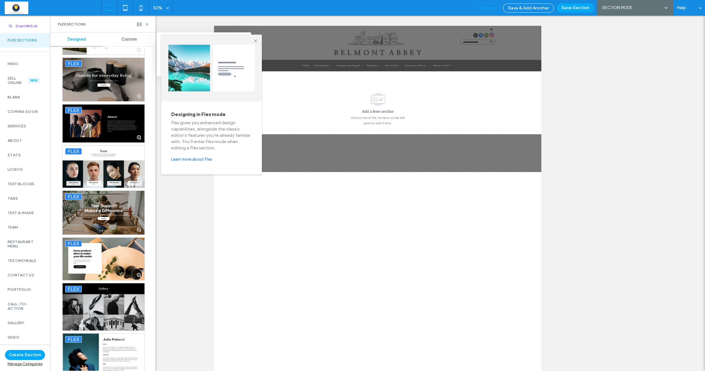
click at [489, 9] on span "Cancel" at bounding box center [487, 7] width 14 height 5
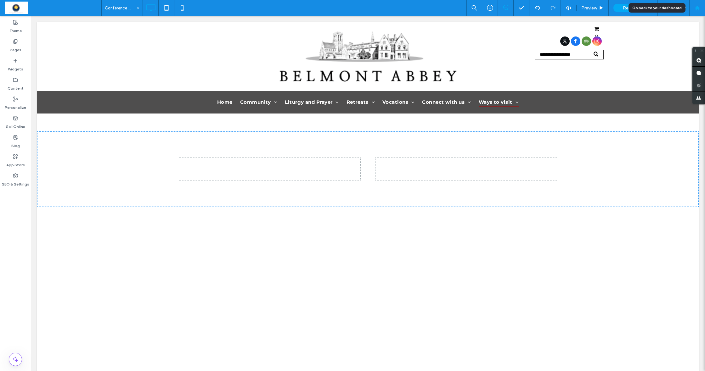
click at [696, 8] on use at bounding box center [696, 7] width 5 height 5
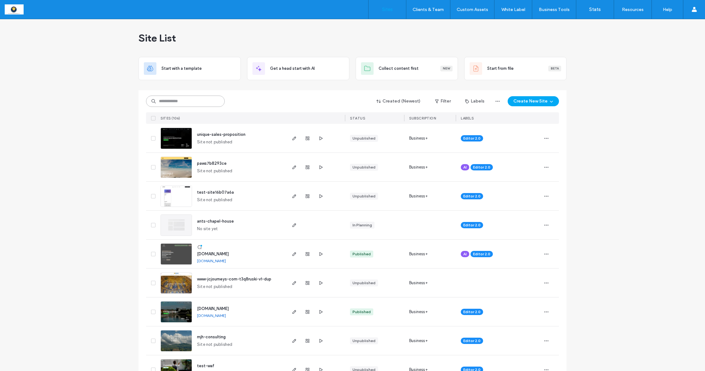
click at [195, 102] on input at bounding box center [185, 101] width 79 height 11
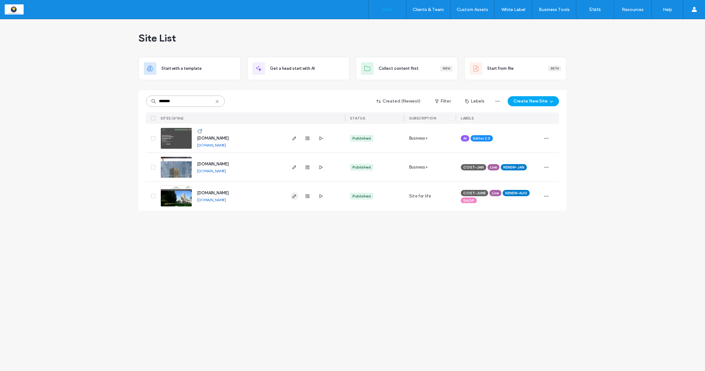
type input "*******"
click at [296, 196] on icon "button" at bounding box center [294, 196] width 5 height 5
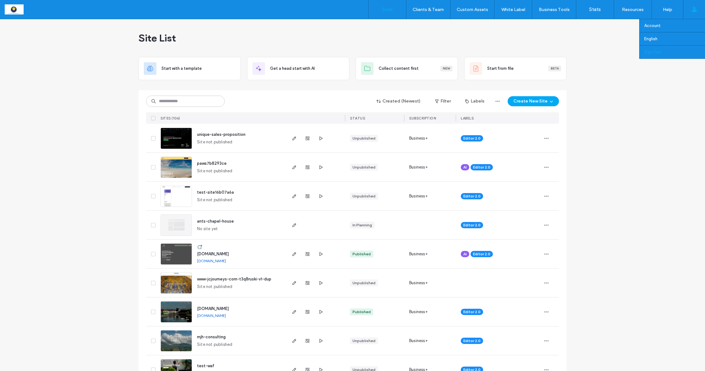
click at [652, 54] on link "Sign Out" at bounding box center [674, 52] width 61 height 13
